Goal: Transaction & Acquisition: Purchase product/service

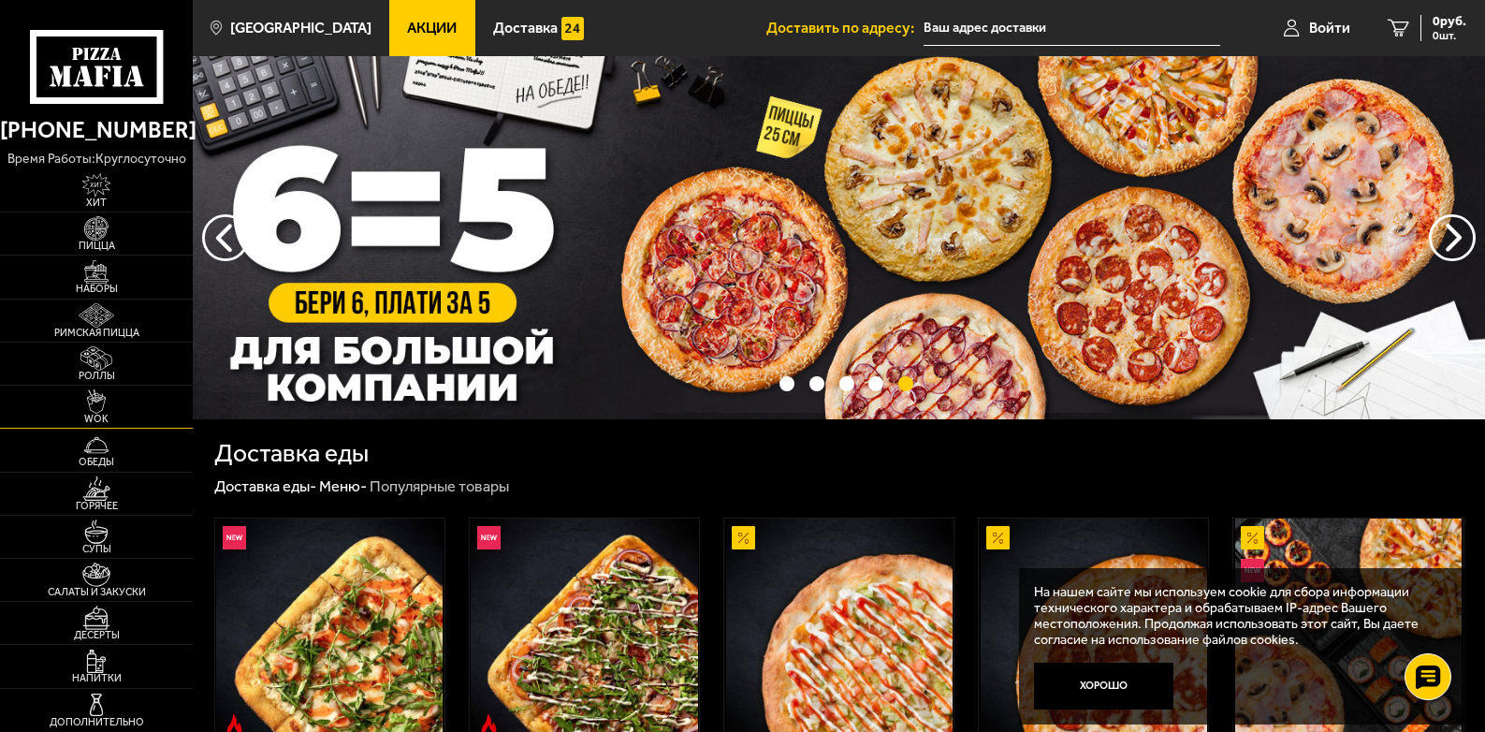
click at [85, 410] on img at bounding box center [95, 401] width 59 height 24
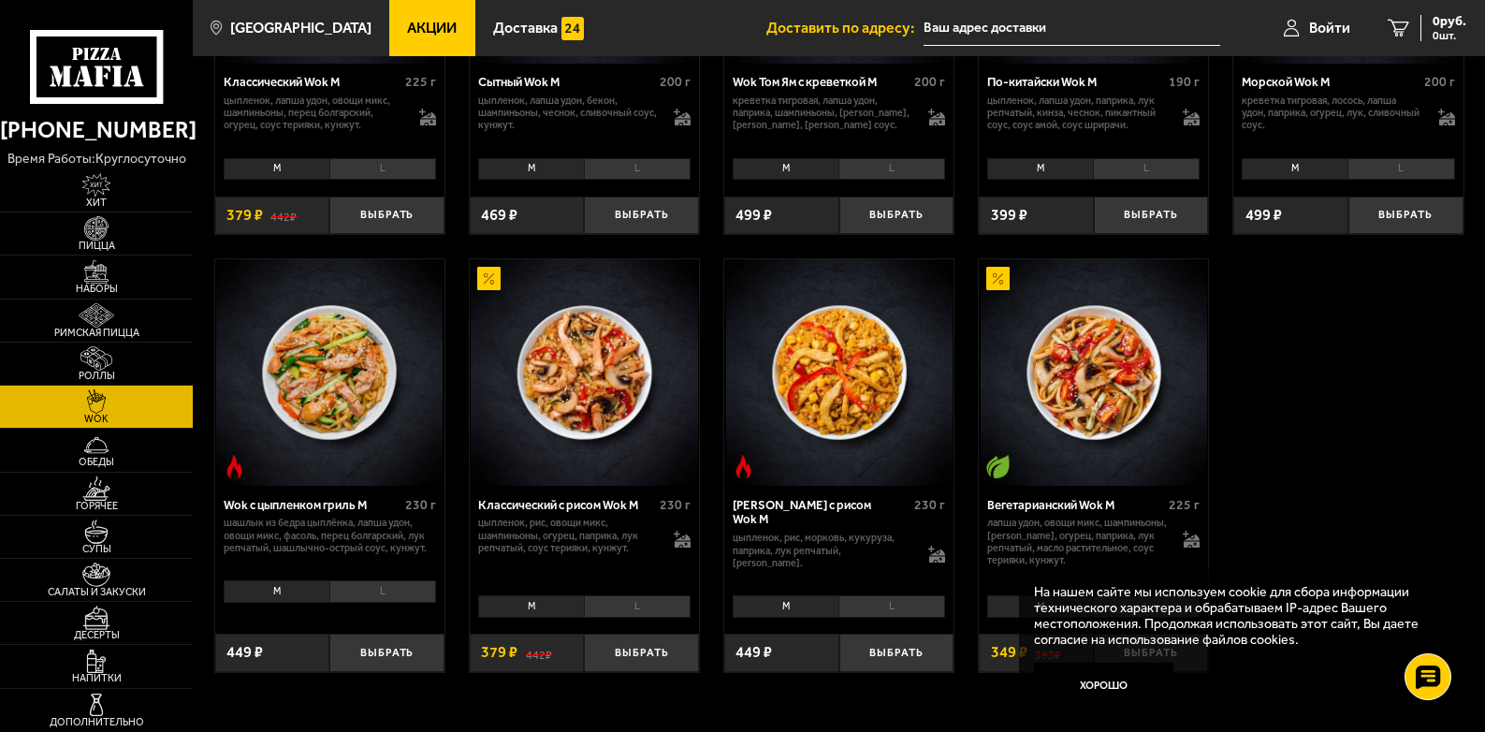
scroll to position [749, 0]
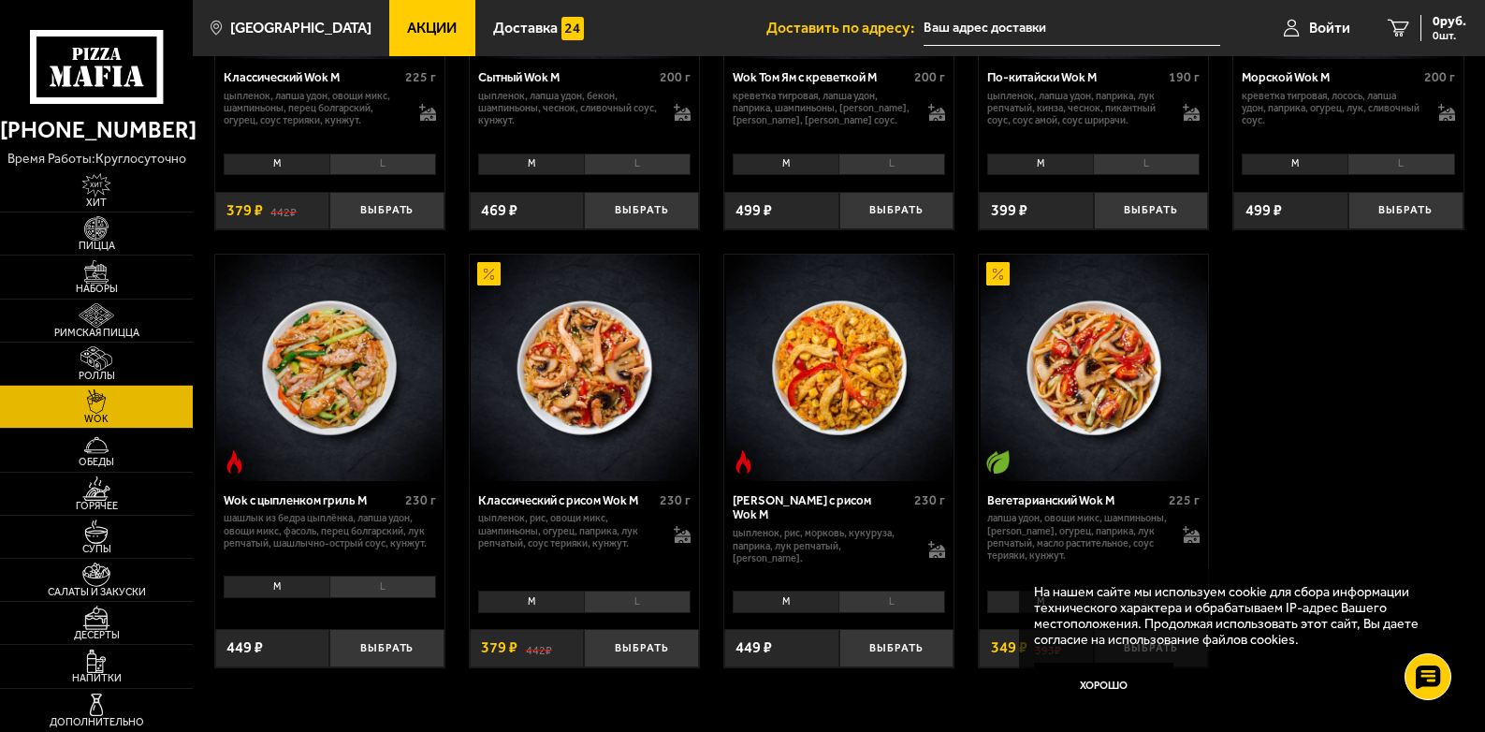
click at [591, 410] on img at bounding box center [584, 368] width 227 height 227
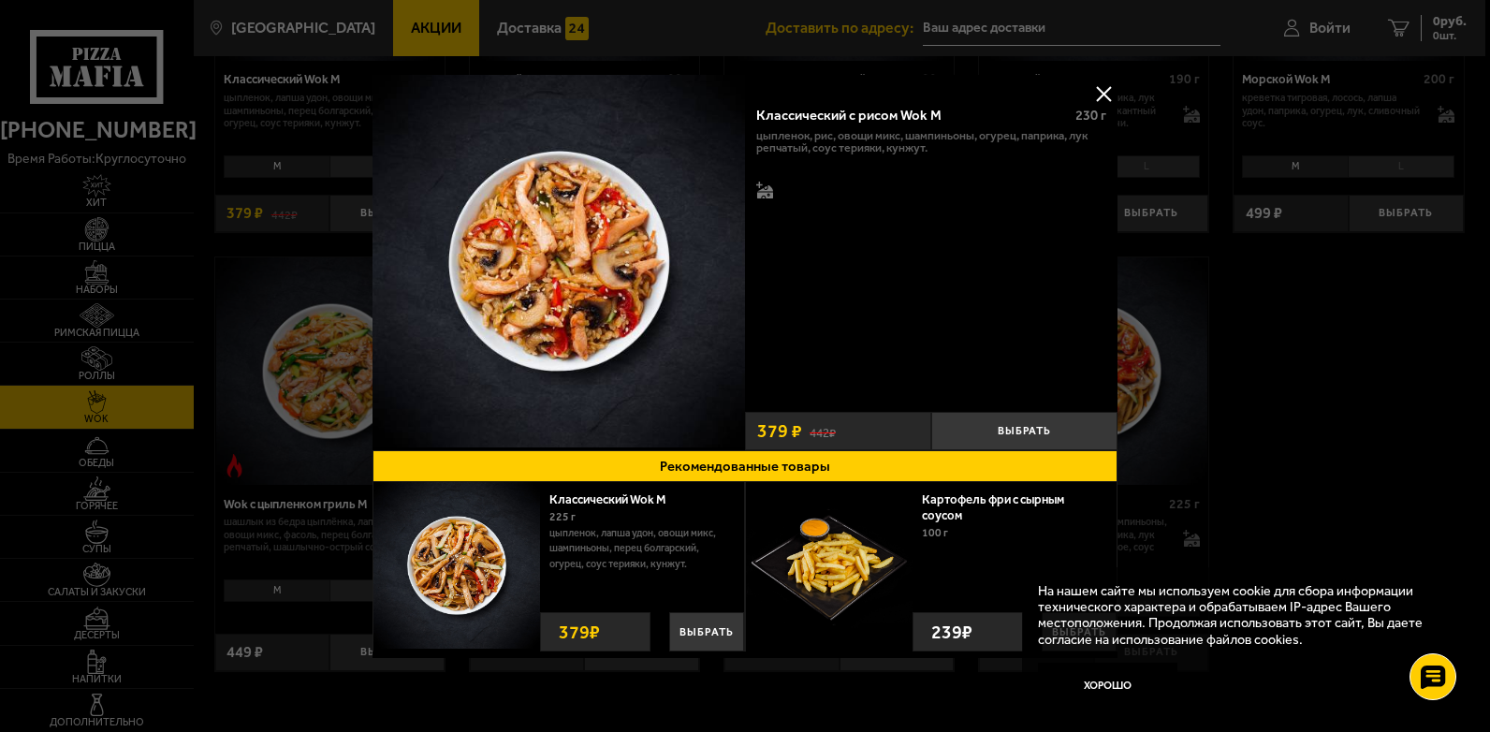
click at [1100, 92] on button at bounding box center [1104, 94] width 28 height 28
